Goal: Browse casually: Explore the website without a specific task or goal

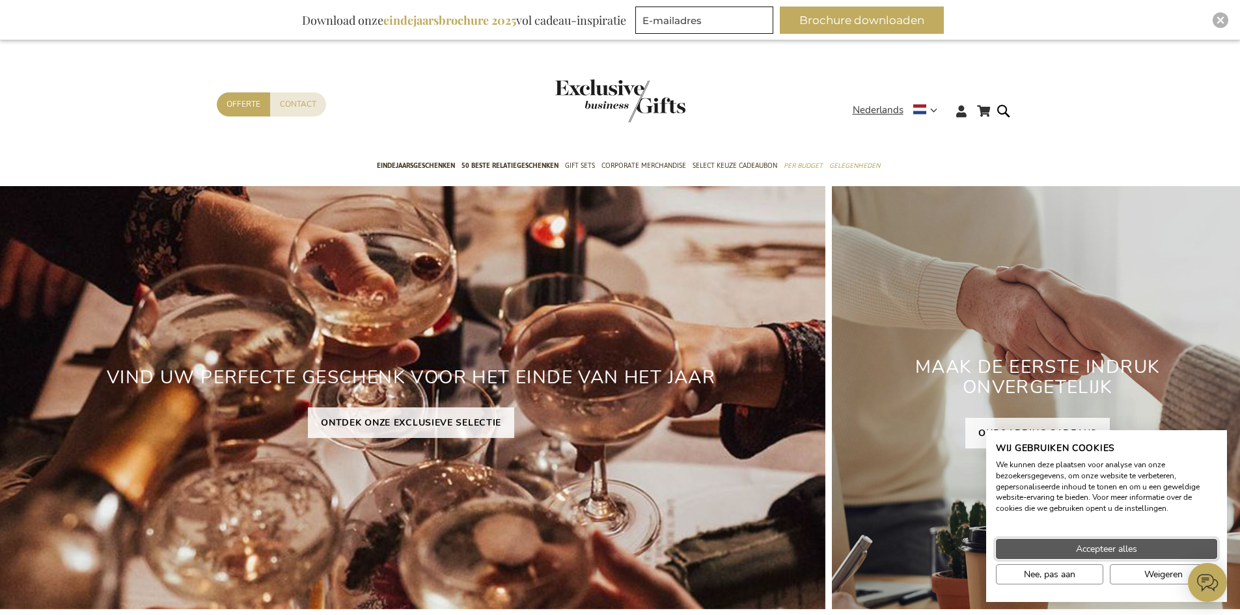
click at [1066, 548] on button "Accepteer alles" at bounding box center [1106, 549] width 221 height 20
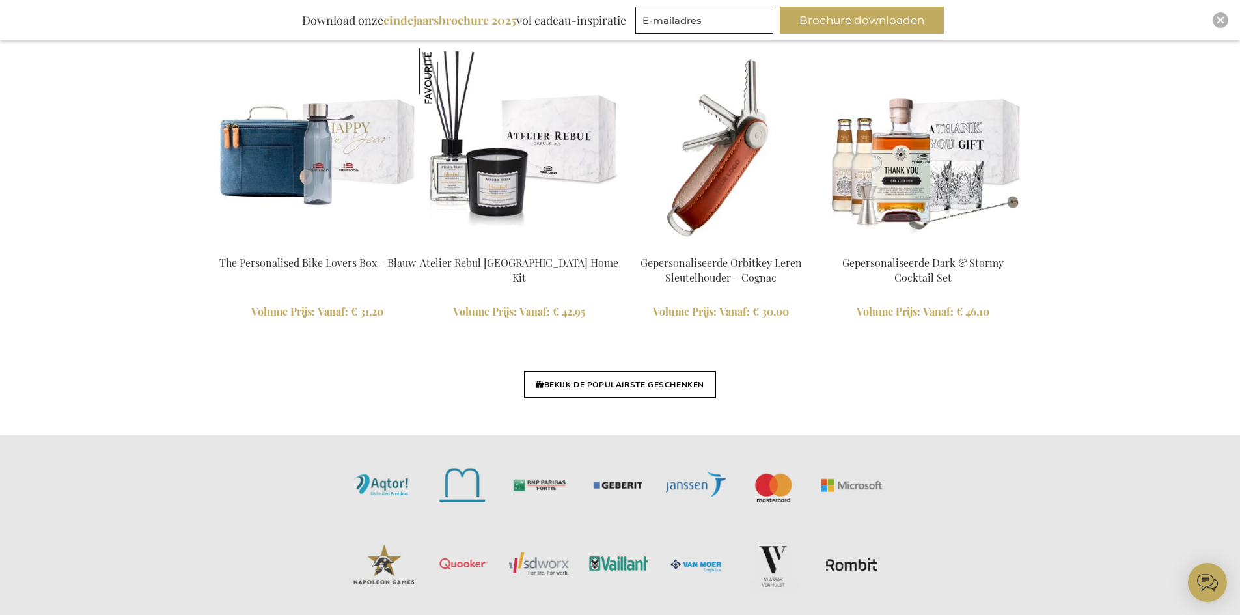
scroll to position [3060, 0]
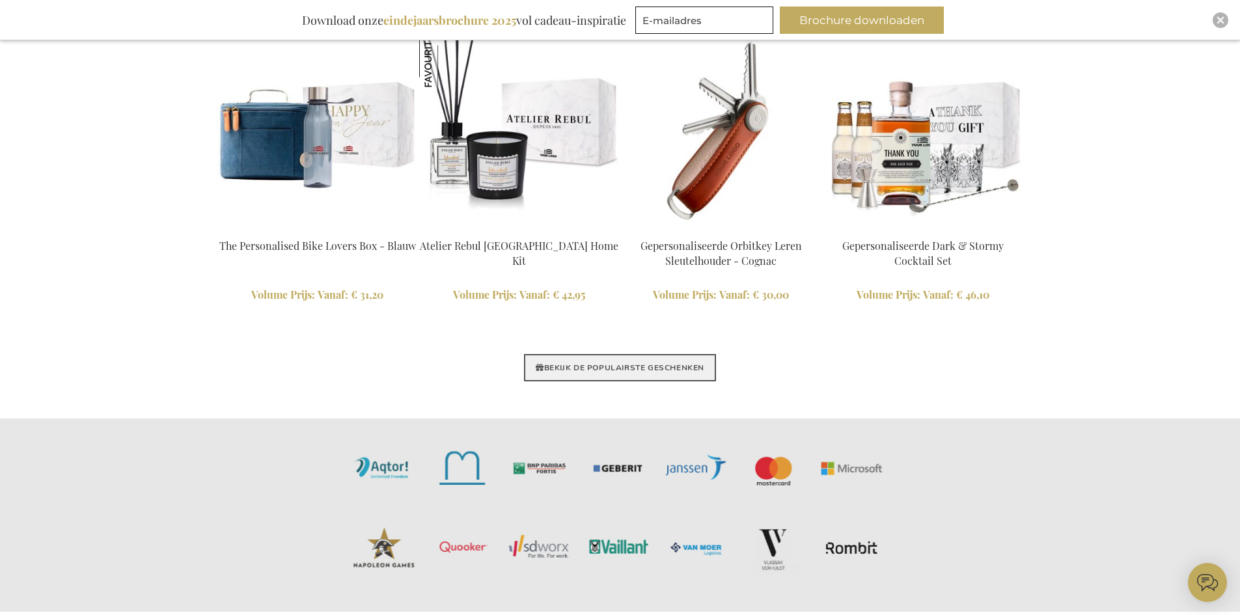
click at [623, 368] on link "BEKIJK DE POPULAIRSTE GESCHENKEN" at bounding box center [620, 367] width 192 height 27
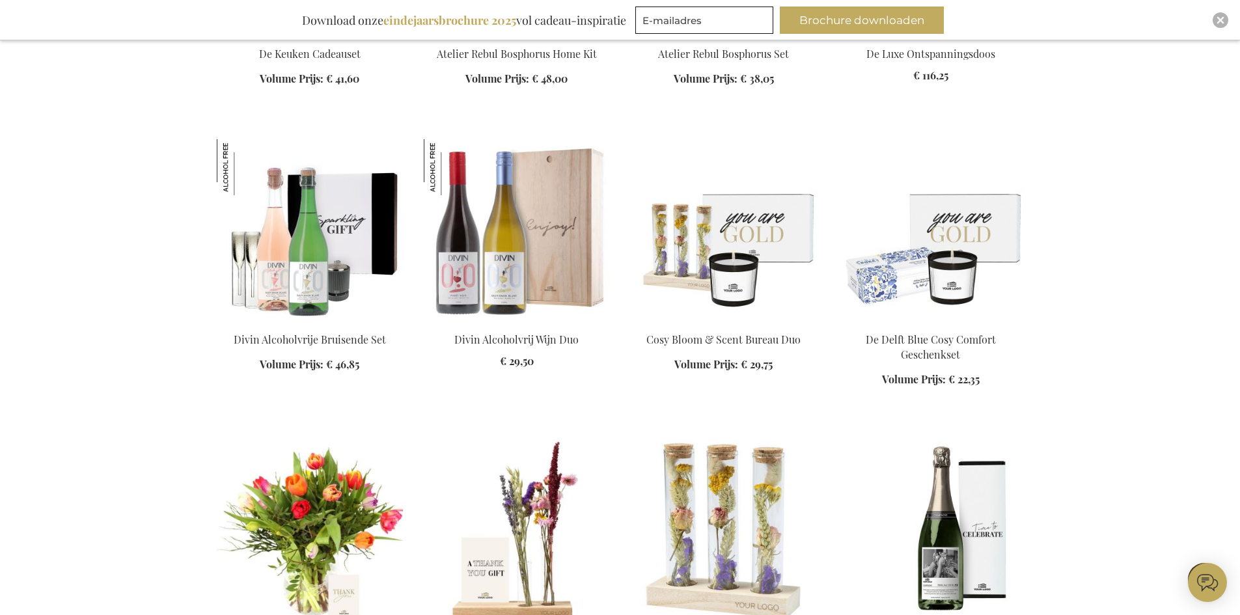
scroll to position [3711, 0]
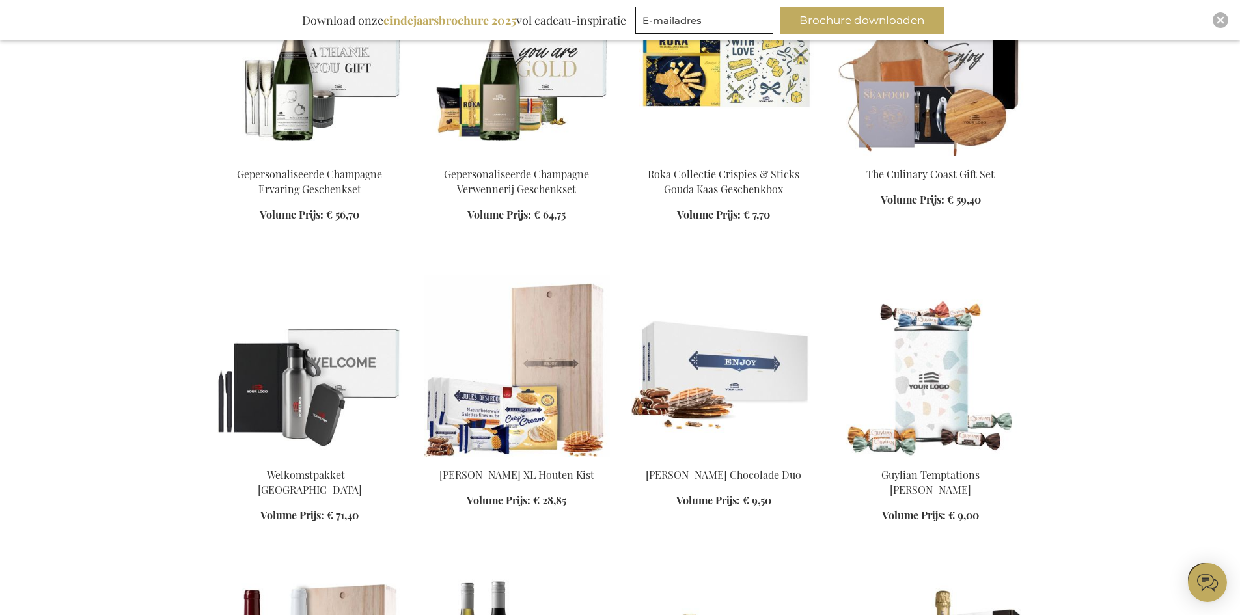
scroll to position [4492, 0]
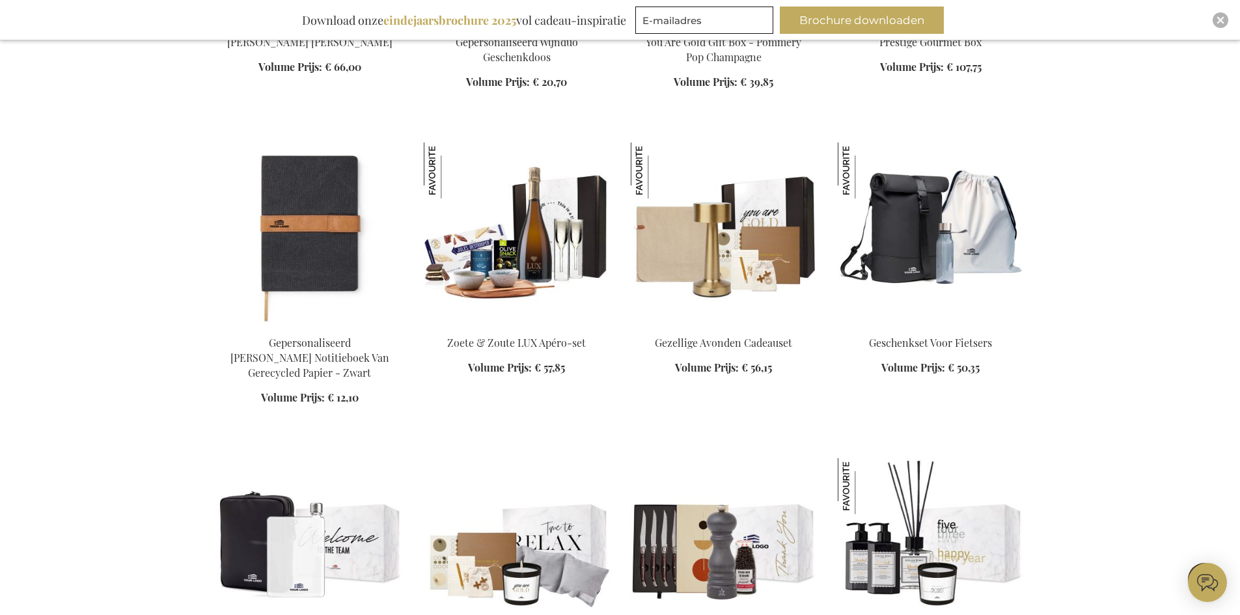
scroll to position [5208, 0]
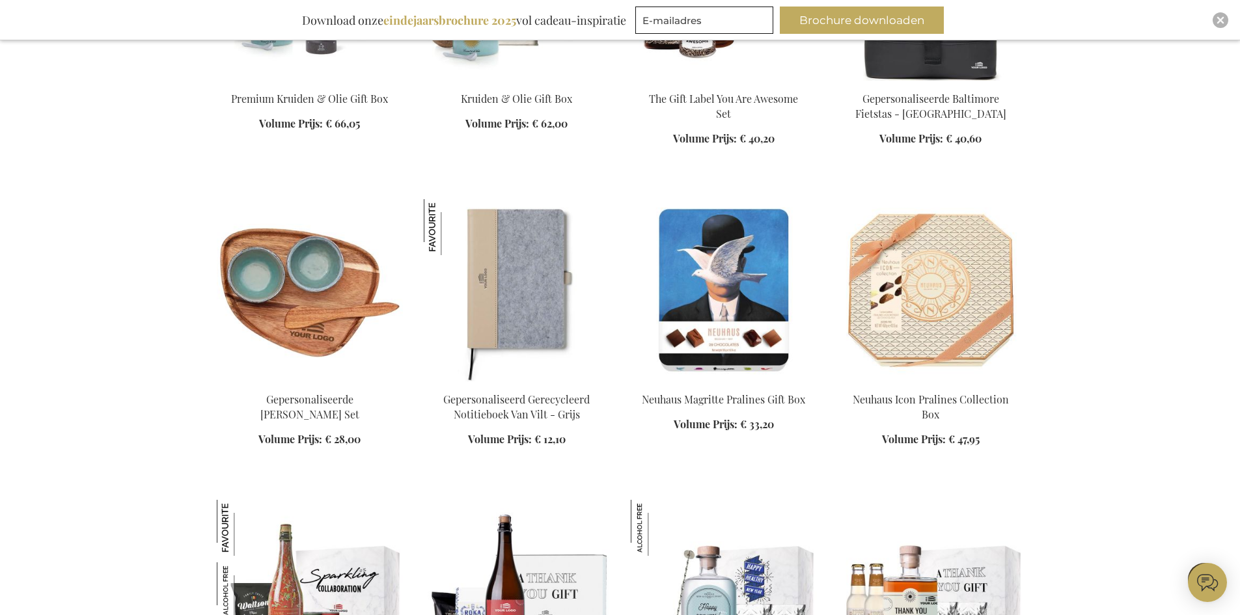
scroll to position [7031, 0]
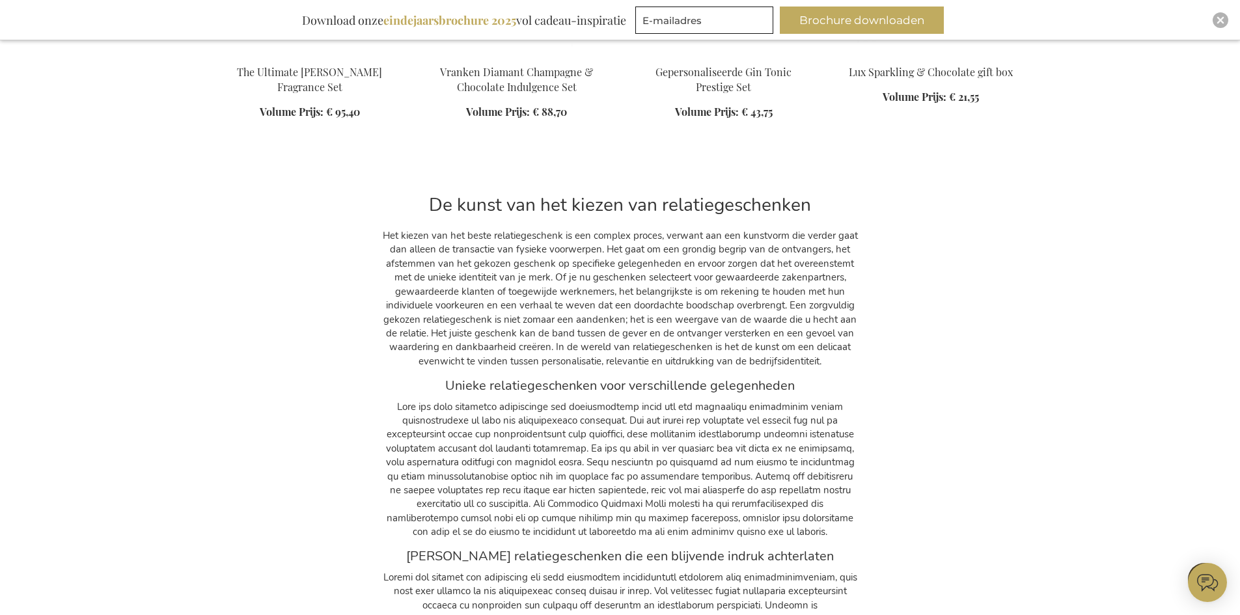
scroll to position [10547, 0]
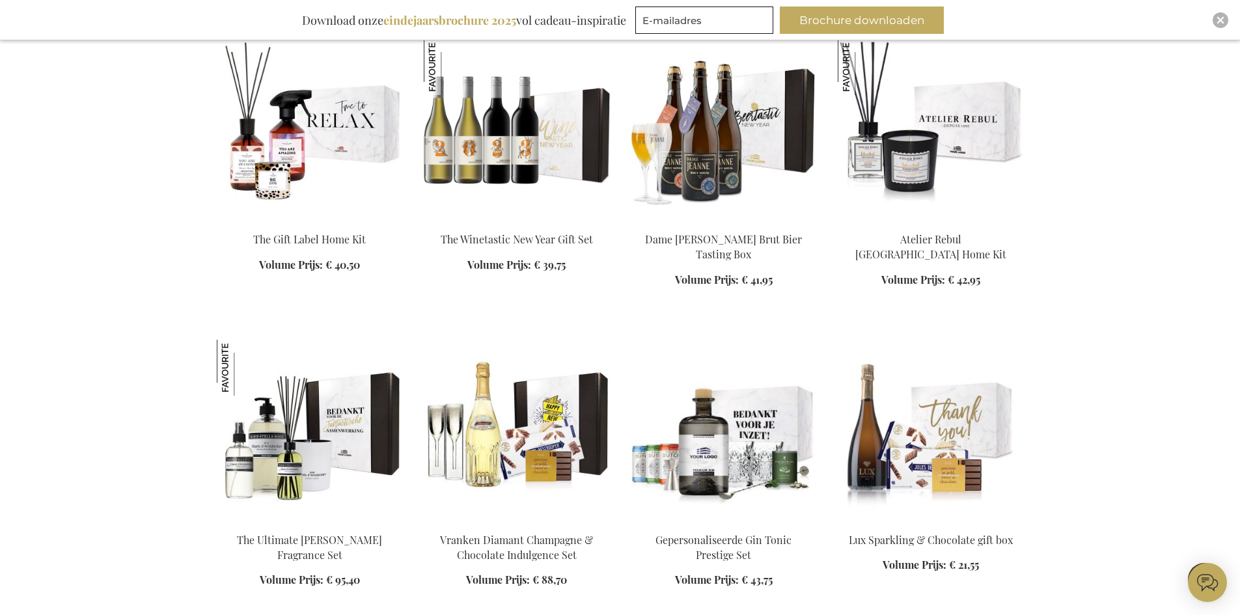
scroll to position [10482, 0]
